Goal: Task Accomplishment & Management: Manage account settings

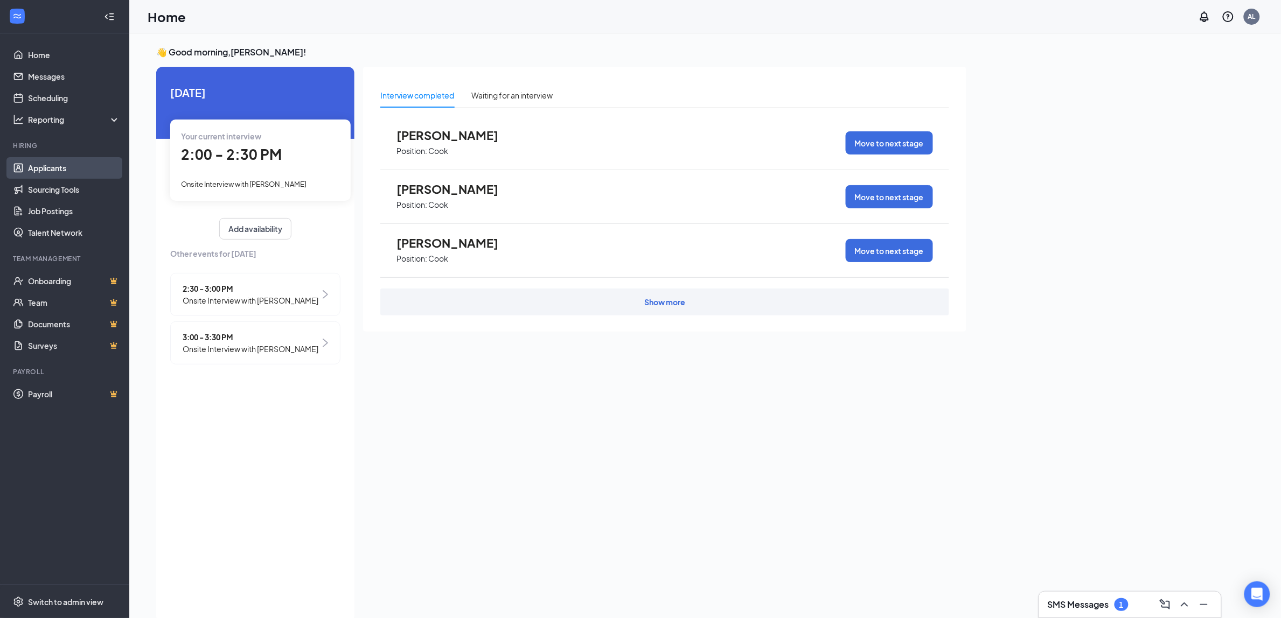
click at [53, 170] on link "Applicants" at bounding box center [74, 168] width 92 height 22
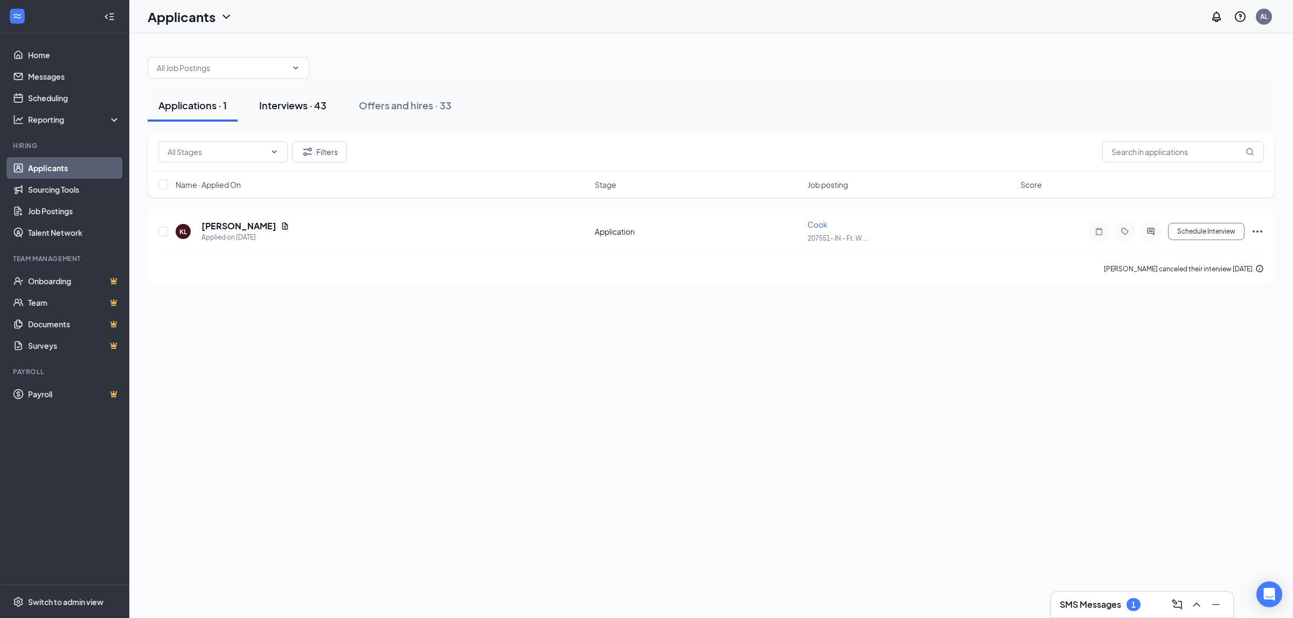
click at [270, 109] on div "Interviews · 43" at bounding box center [292, 105] width 67 height 13
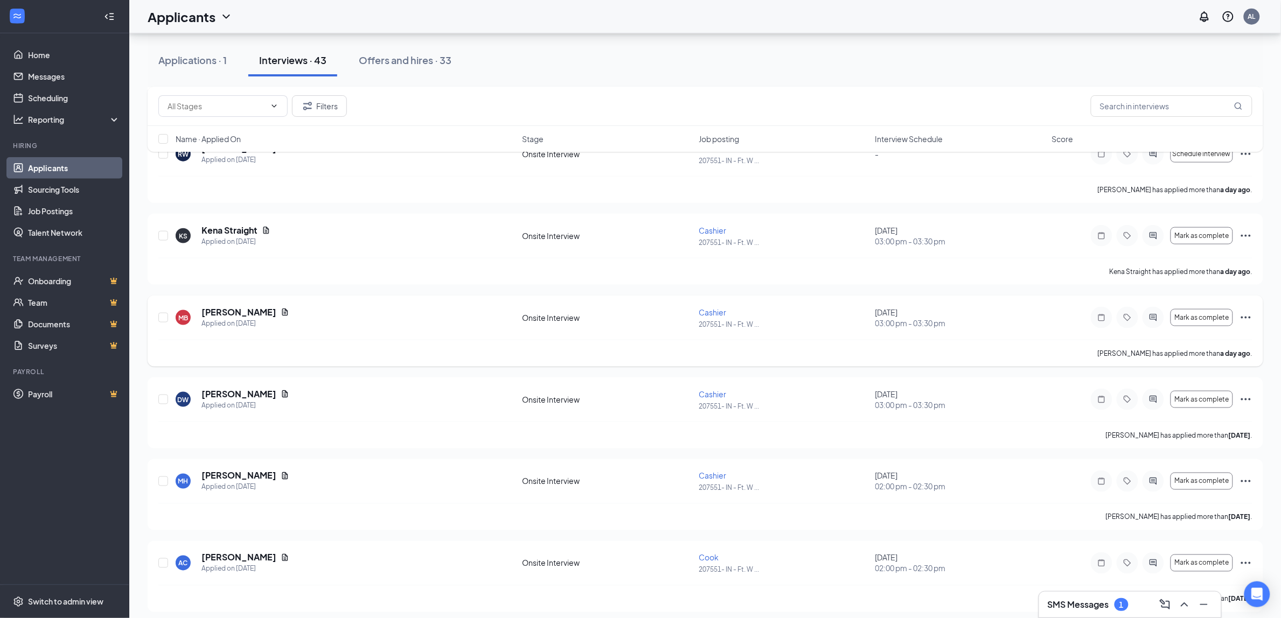
scroll to position [471, 0]
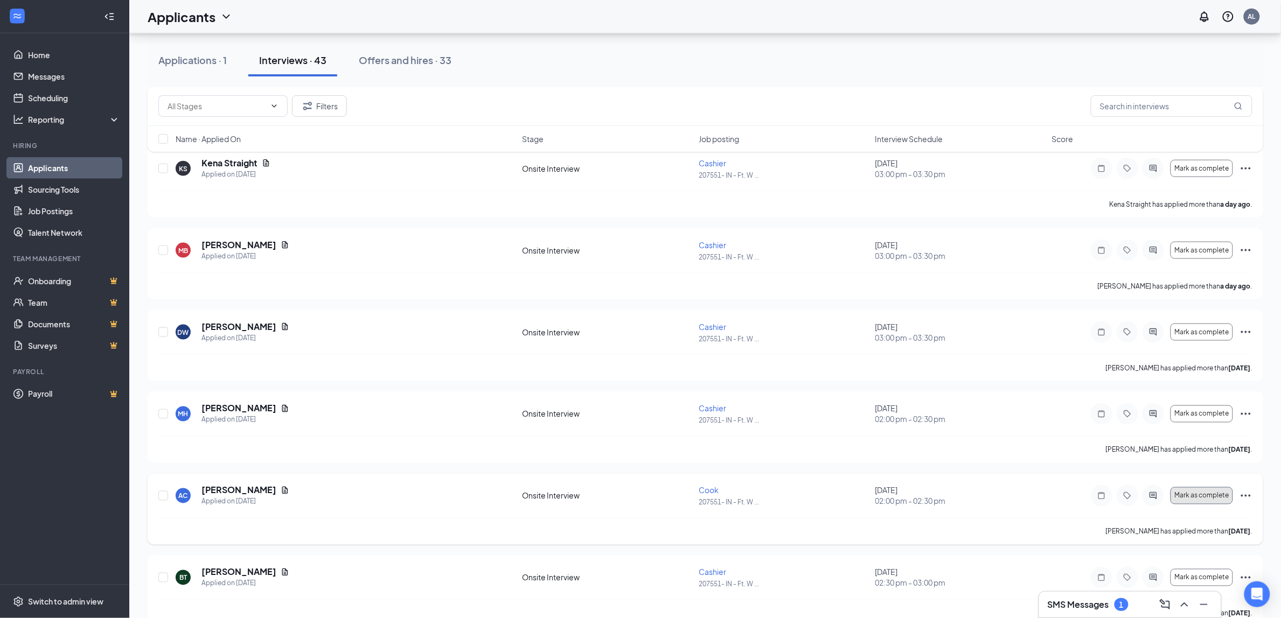
click at [1208, 498] on span "Mark as complete" at bounding box center [1201, 496] width 54 height 8
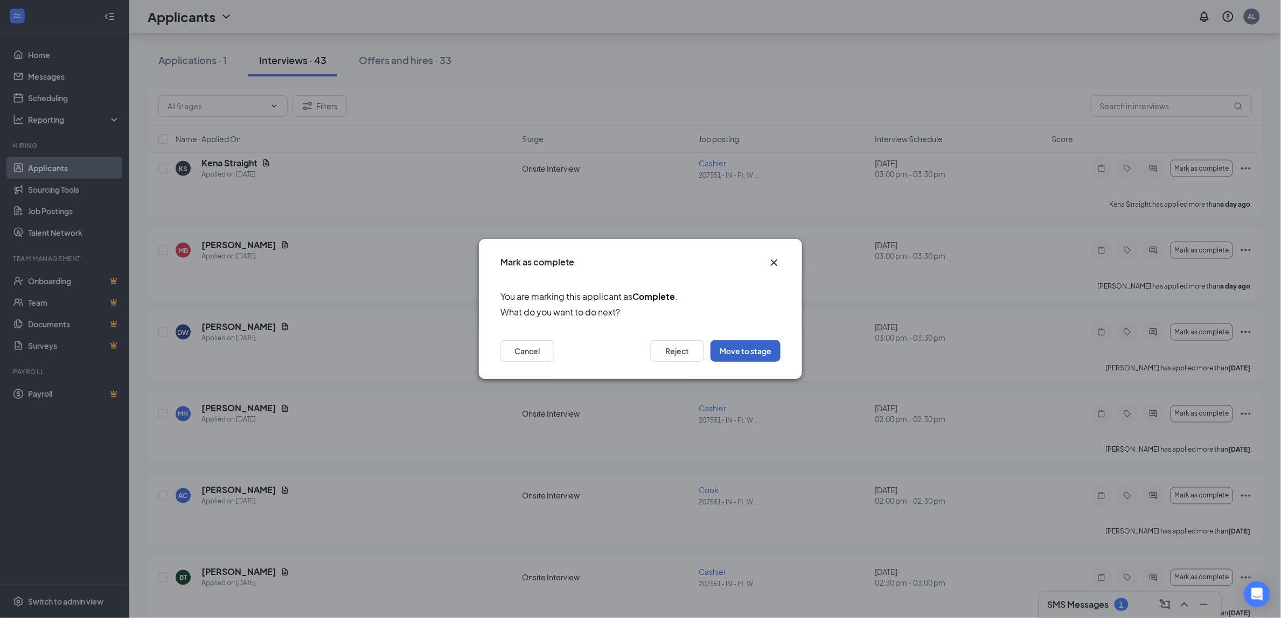
click at [762, 356] on button "Move to stage" at bounding box center [746, 351] width 70 height 22
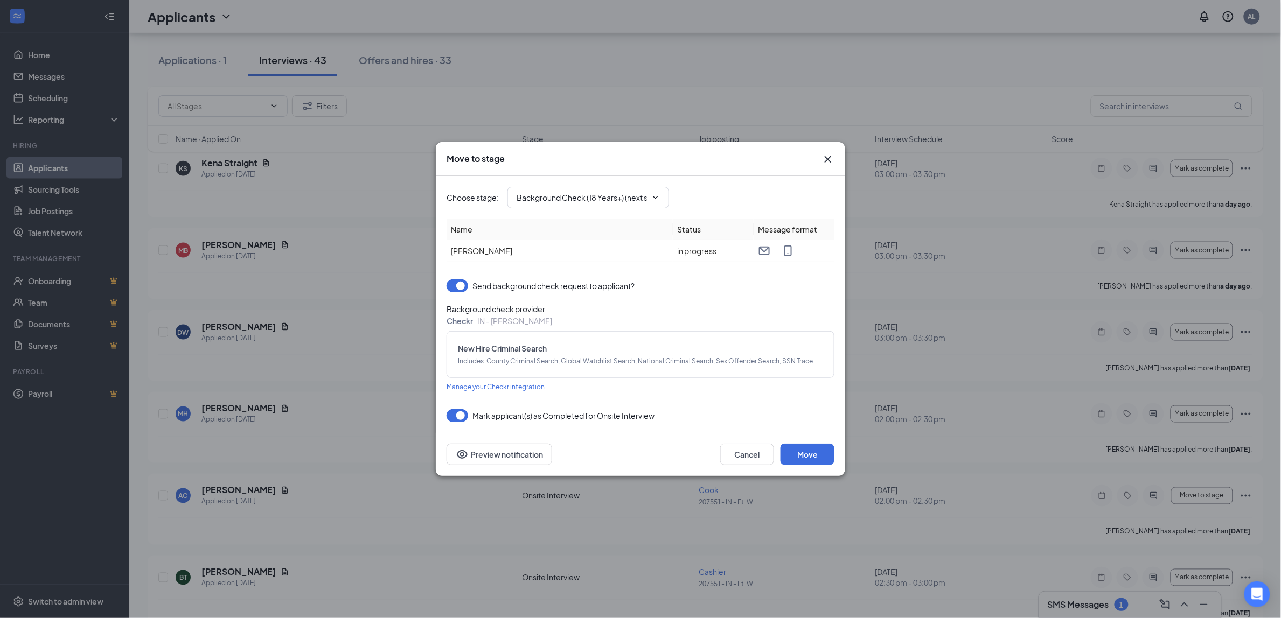
click at [449, 281] on button "button" at bounding box center [458, 286] width 22 height 13
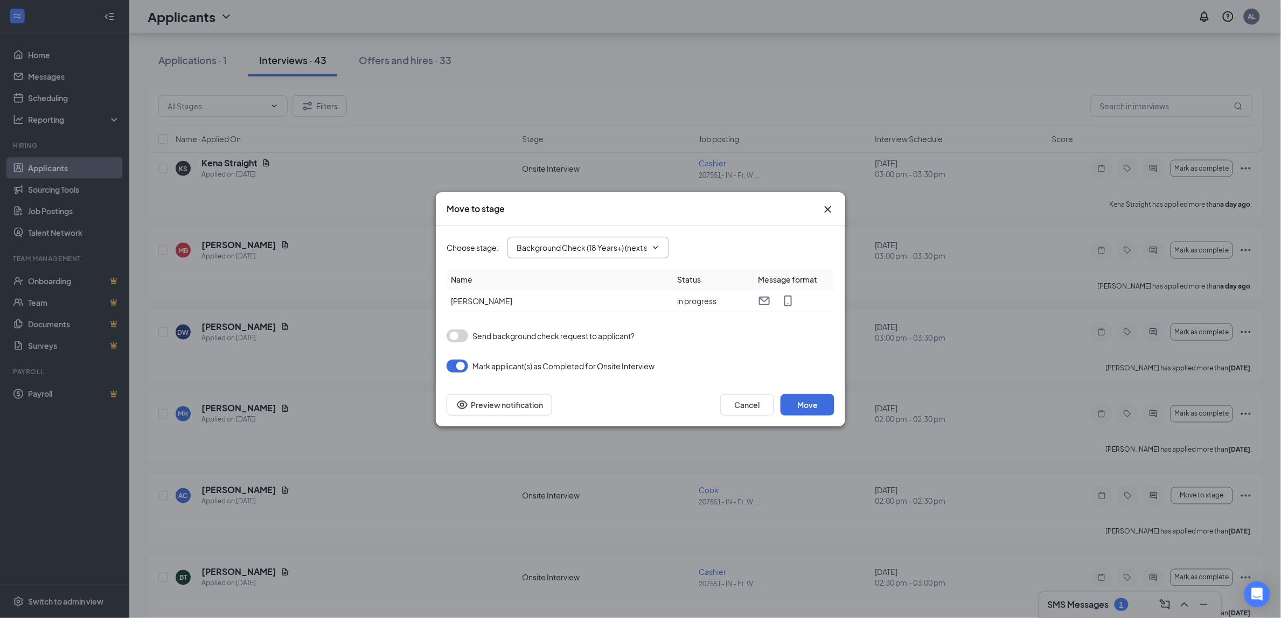
click at [660, 246] on span "Background Check (18 Years+) (next stage)" at bounding box center [588, 248] width 162 height 22
click at [646, 238] on span "Background Check (18 Years+) (next stage)" at bounding box center [588, 248] width 162 height 22
click at [639, 242] on input "Background Check (18 Years+) (next stage)" at bounding box center [582, 248] width 130 height 12
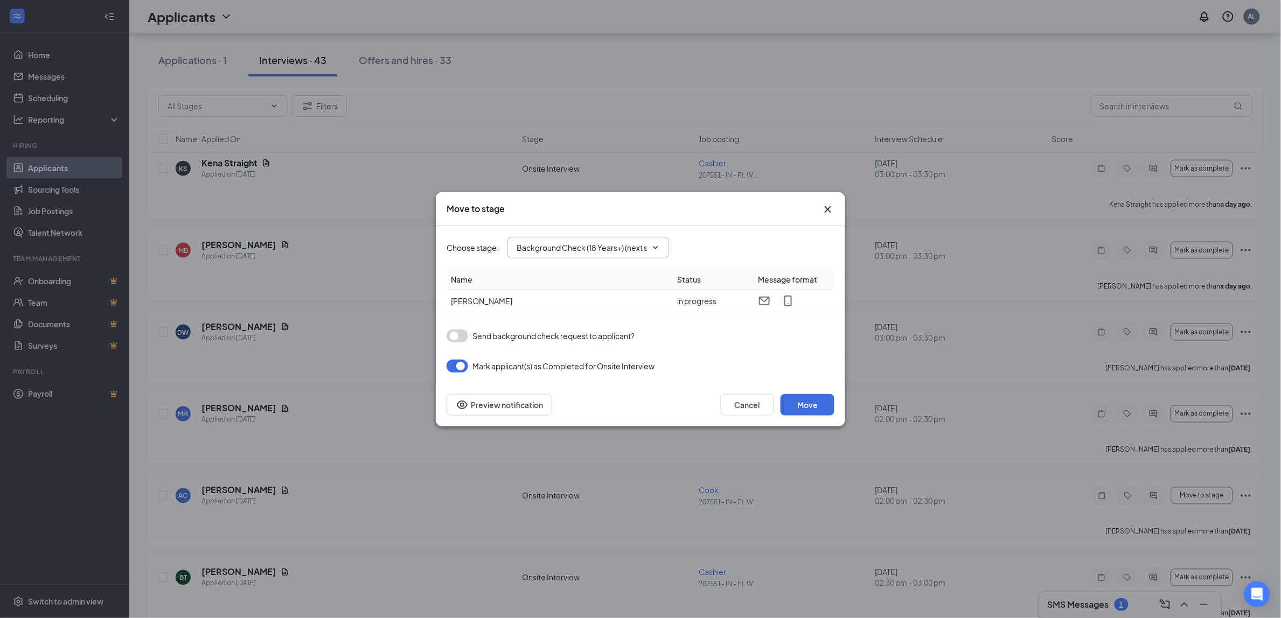
click at [660, 246] on span "Background Check (18 Years+) (next stage) Application Onsite Interview (current…" at bounding box center [588, 248] width 162 height 22
click at [655, 243] on icon "ChevronDown" at bounding box center [655, 247] width 9 height 9
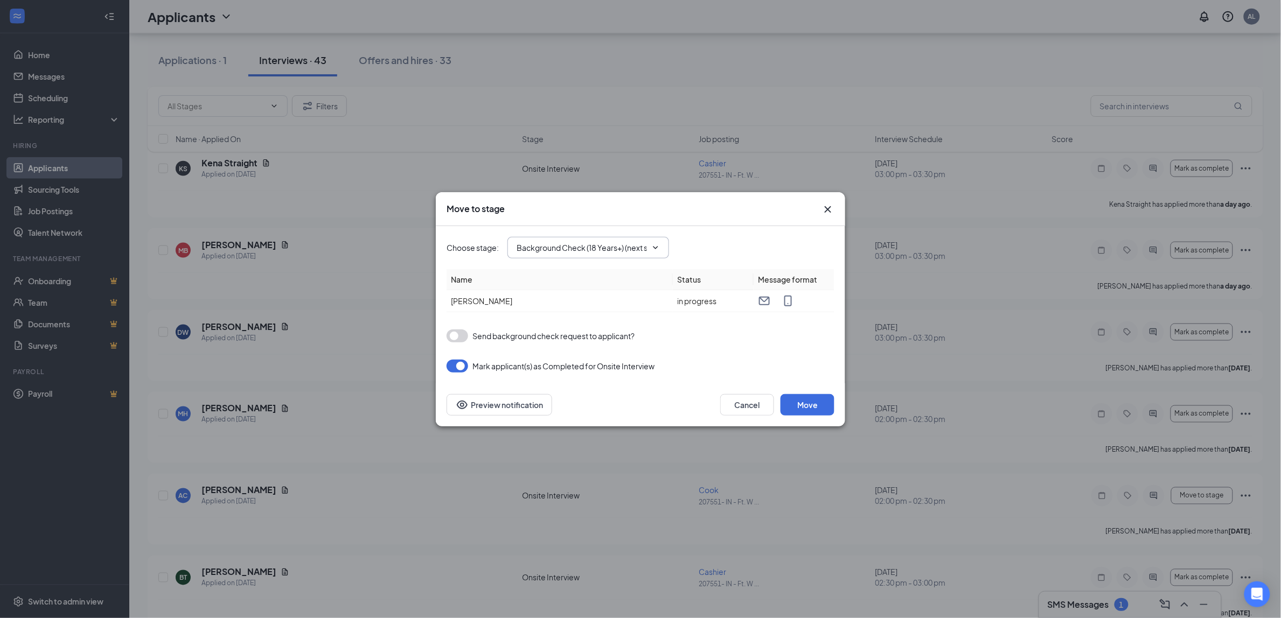
click at [655, 243] on icon "ChevronDown" at bounding box center [655, 247] width 9 height 9
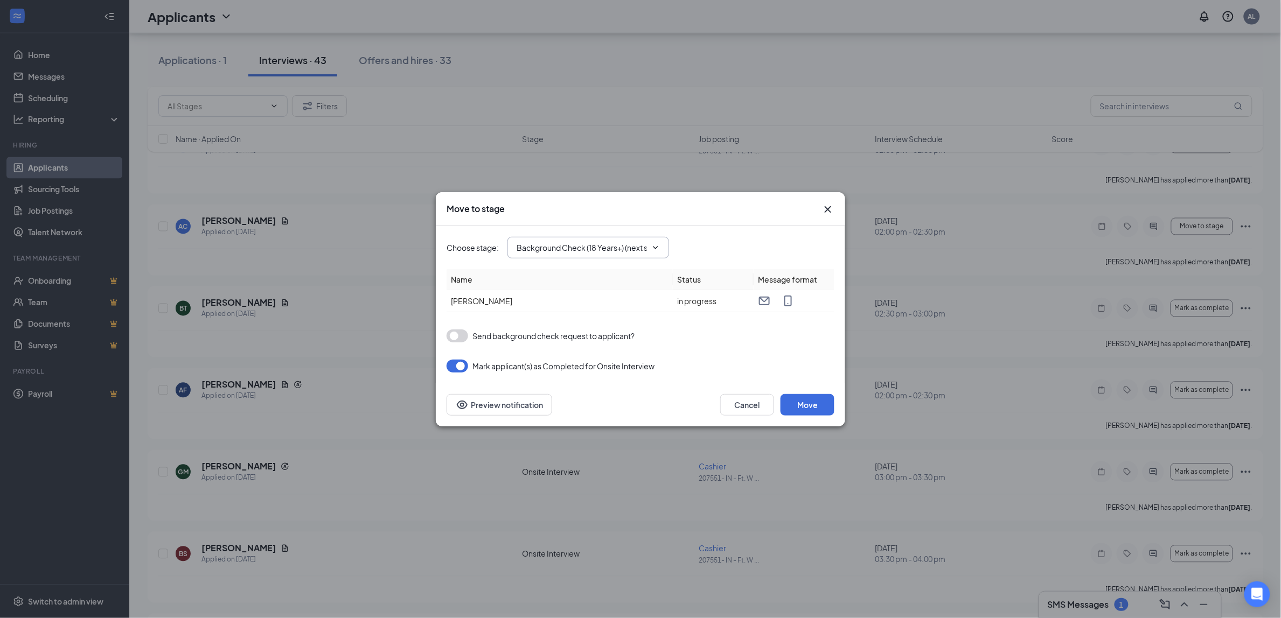
click at [655, 250] on icon "ChevronDown" at bounding box center [655, 247] width 9 height 9
click at [656, 245] on icon "ChevronDown" at bounding box center [655, 247] width 9 height 9
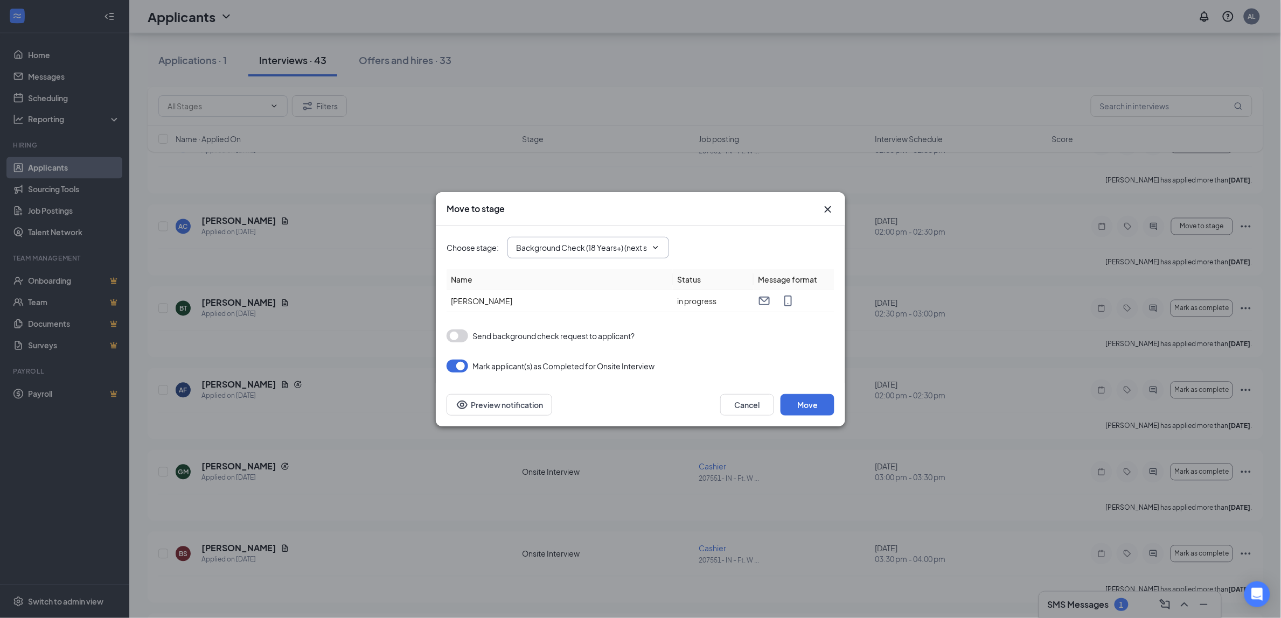
click at [626, 248] on input "Background Check (18 Years+) (next stage)" at bounding box center [582, 248] width 130 height 12
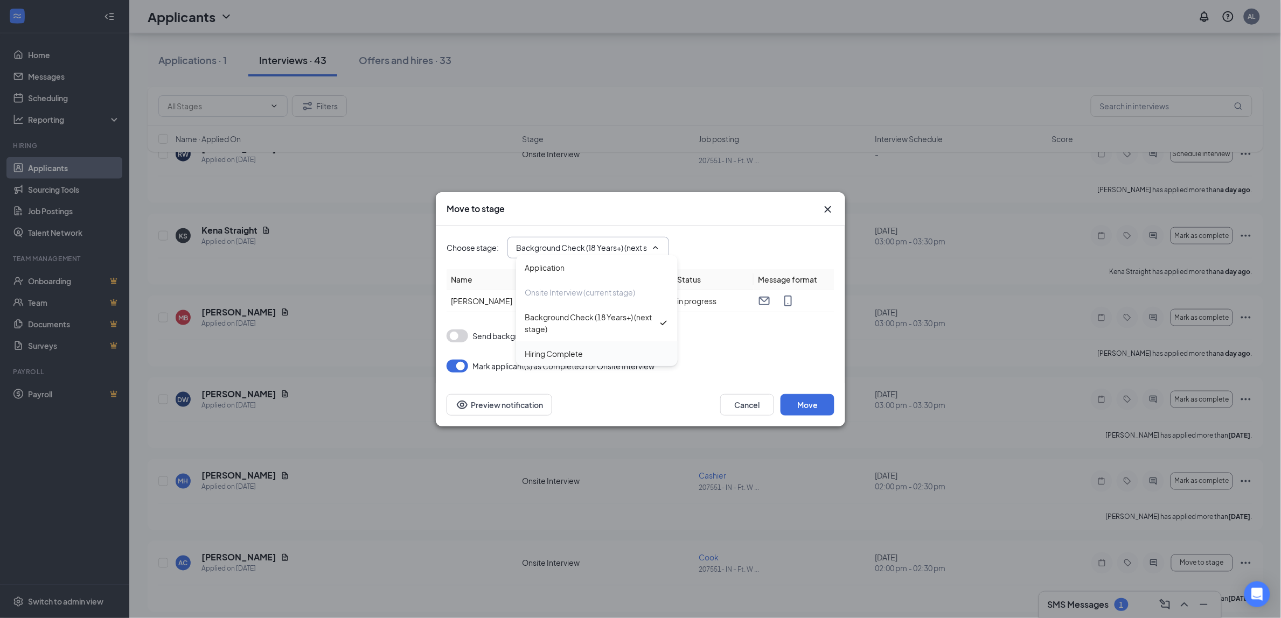
scroll to position [0, 0]
click at [560, 352] on div "Hiring Complete" at bounding box center [554, 354] width 58 height 12
type input "Hiring Complete"
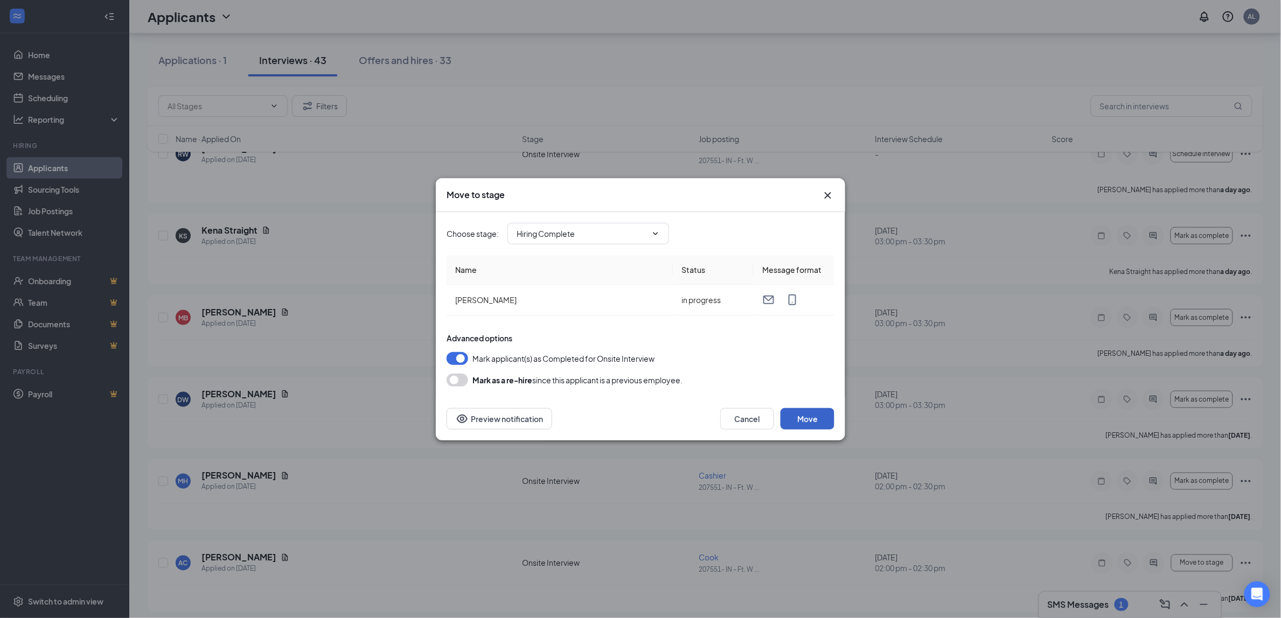
click at [815, 423] on button "Move" at bounding box center [808, 419] width 54 height 22
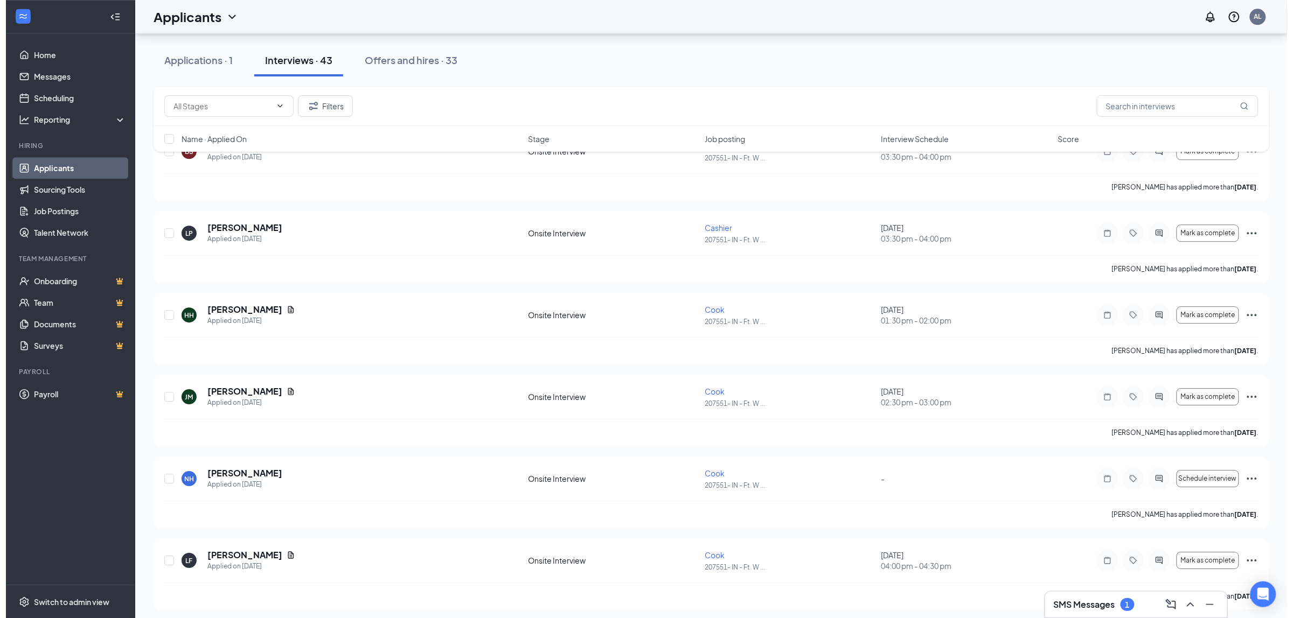
scroll to position [1347, 0]
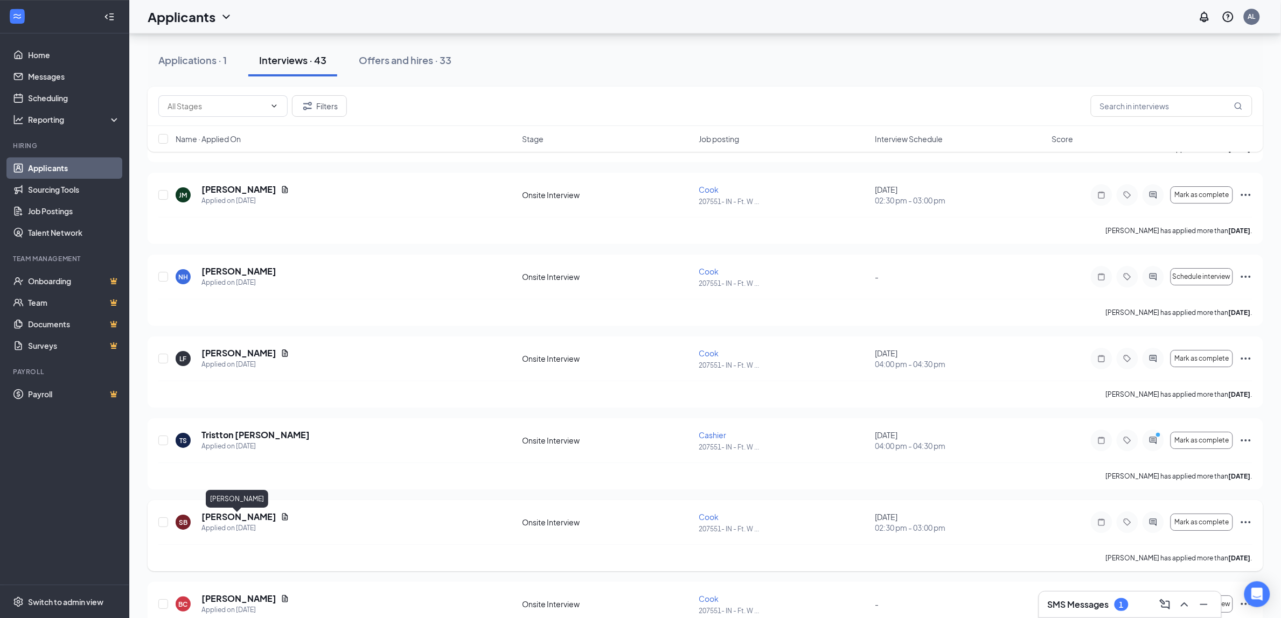
click at [247, 518] on h5 "[PERSON_NAME]" at bounding box center [238, 517] width 75 height 12
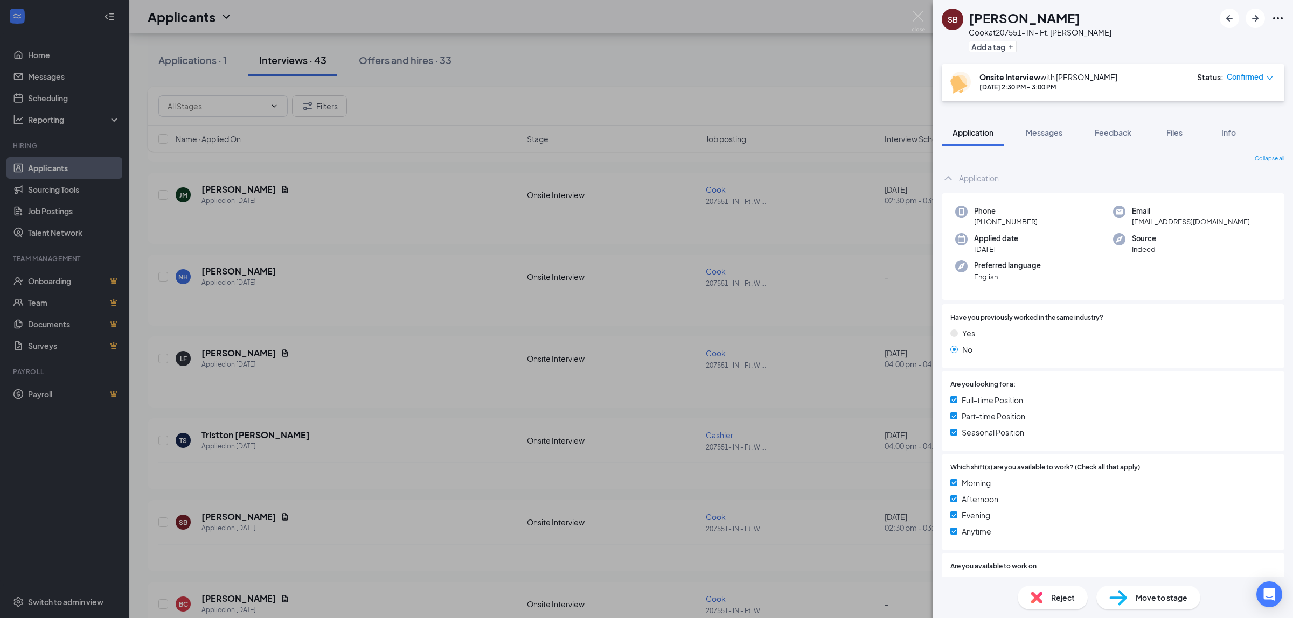
click at [1277, 19] on icon "Ellipses" at bounding box center [1277, 18] width 13 height 13
click at [1206, 41] on link "View full application" at bounding box center [1219, 42] width 116 height 11
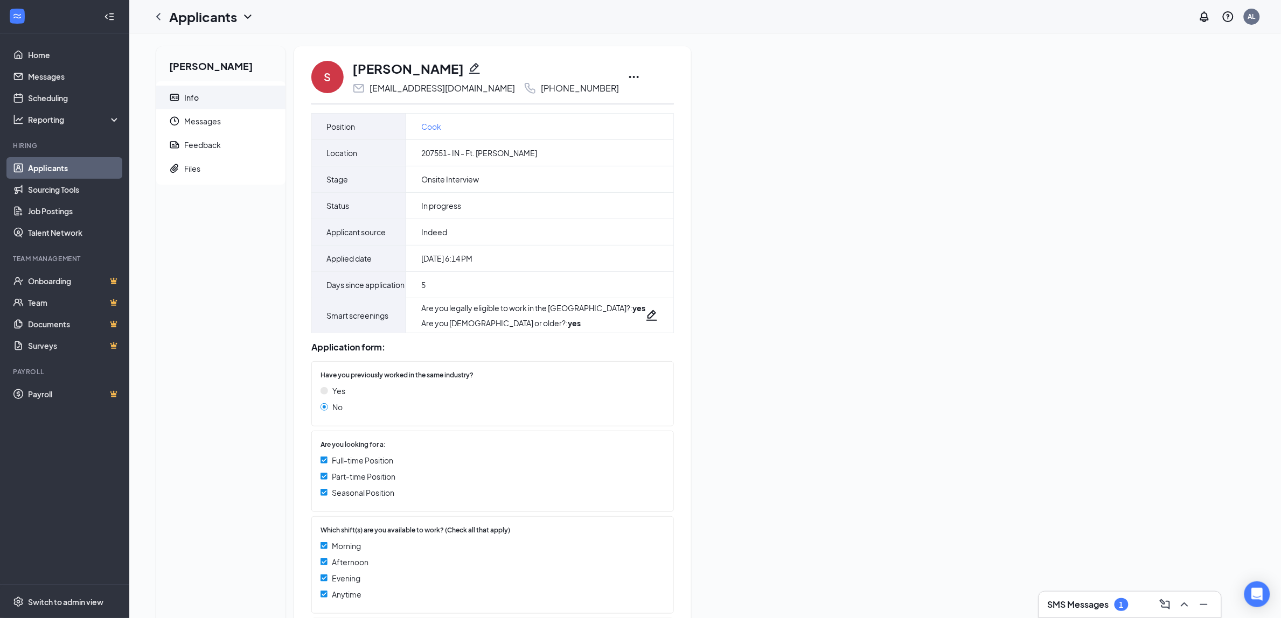
click at [628, 73] on icon "Ellipses" at bounding box center [634, 77] width 13 height 13
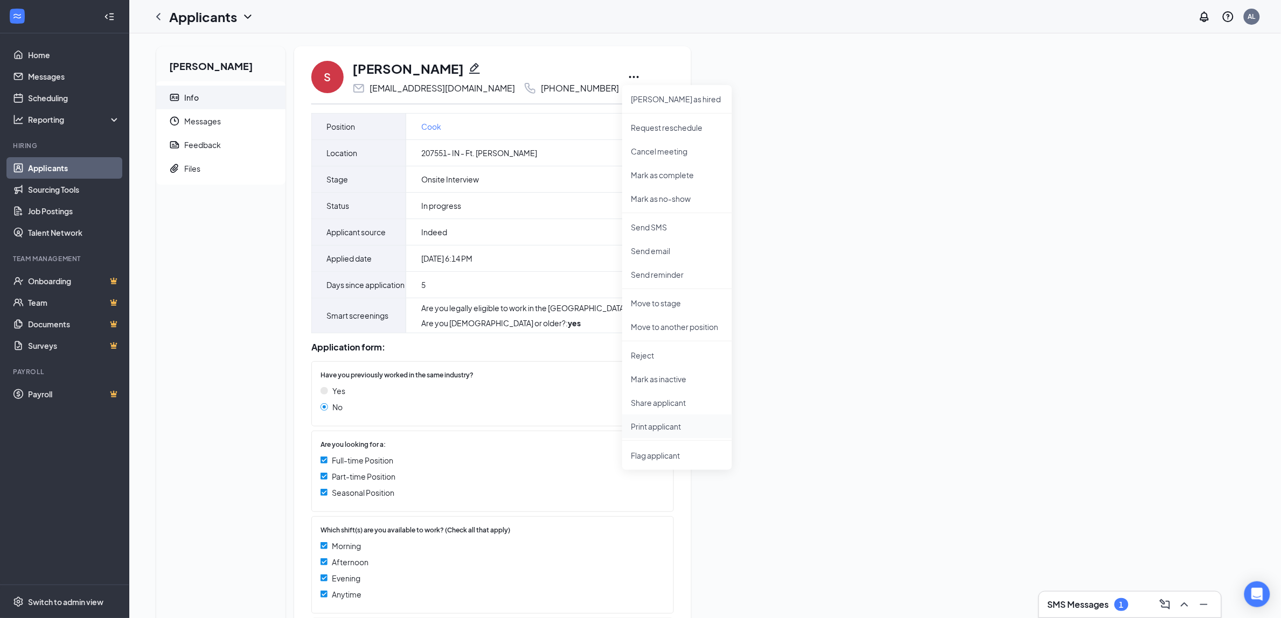
click at [664, 421] on p "Print applicant" at bounding box center [677, 426] width 93 height 11
